Goal: Navigation & Orientation: Understand site structure

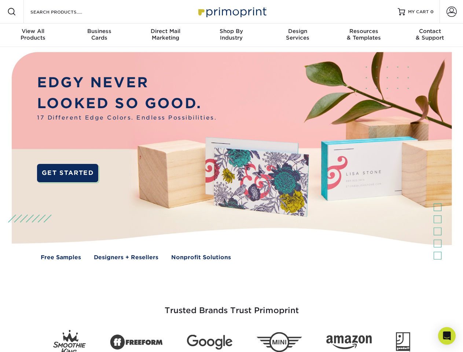
click at [231, 176] on img at bounding box center [231, 161] width 458 height 229
click at [12, 12] on span at bounding box center [11, 11] width 9 height 9
click at [451, 12] on span at bounding box center [452, 12] width 10 height 10
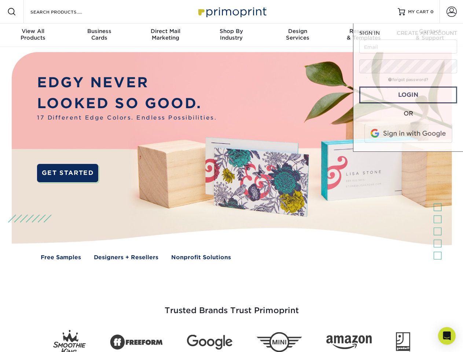
click at [33, 35] on div "View All Products" at bounding box center [33, 34] width 66 height 13
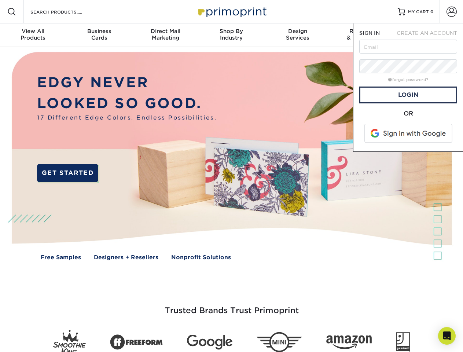
click at [99, 35] on div "Business Cards" at bounding box center [99, 34] width 66 height 13
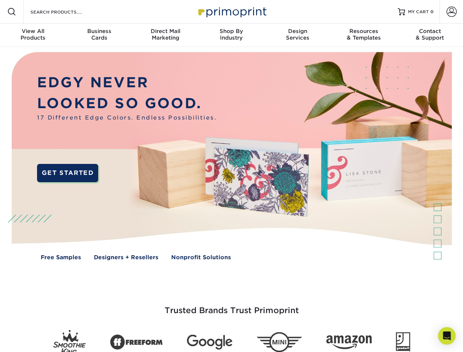
click at [165, 35] on div "Direct Mail Marketing" at bounding box center [165, 34] width 66 height 13
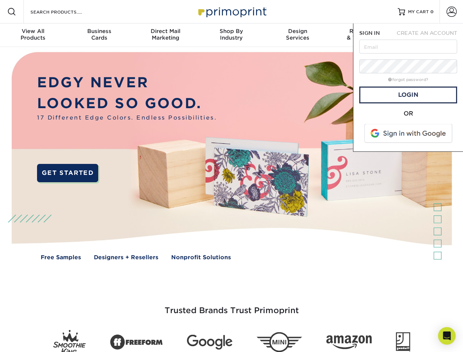
click at [231, 35] on div "Shop By Industry" at bounding box center [231, 34] width 66 height 13
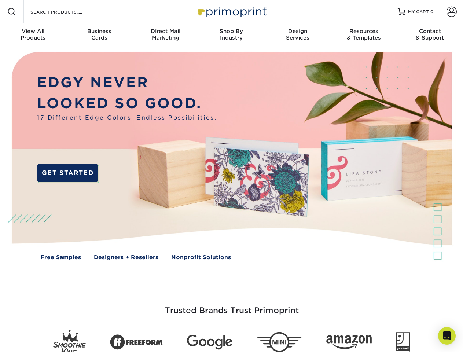
click at [298, 35] on div "Design Services" at bounding box center [298, 34] width 66 height 13
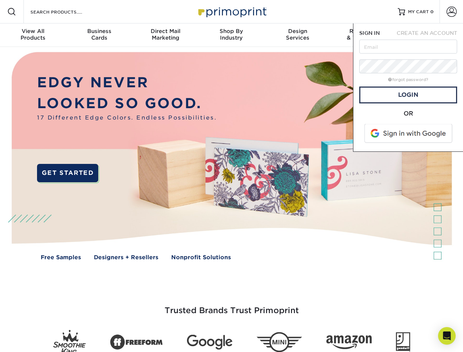
click at [364, 35] on span "SIGN IN" at bounding box center [369, 33] width 21 height 6
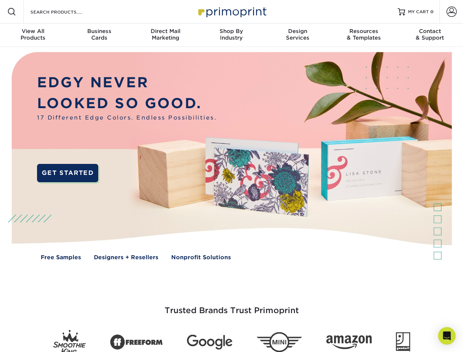
click at [430, 35] on div "Contact & Support" at bounding box center [430, 34] width 66 height 13
